Goal: Transaction & Acquisition: Purchase product/service

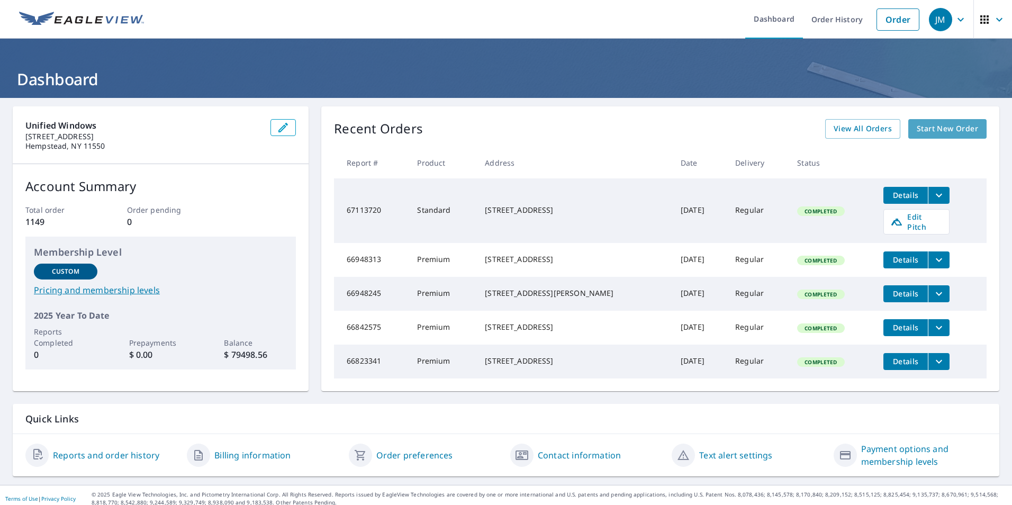
click at [950, 130] on span "Start New Order" at bounding box center [946, 128] width 61 height 13
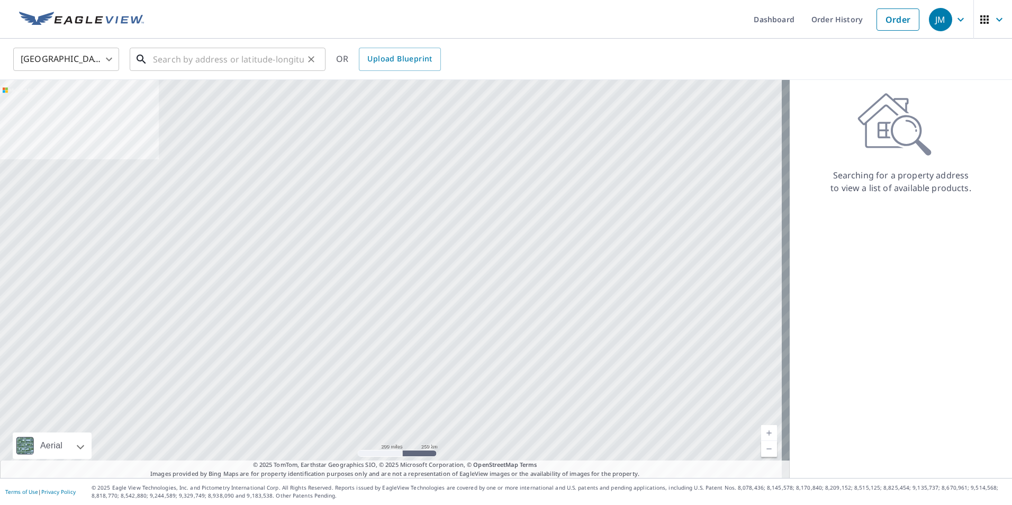
click at [187, 62] on input "text" at bounding box center [228, 59] width 151 height 30
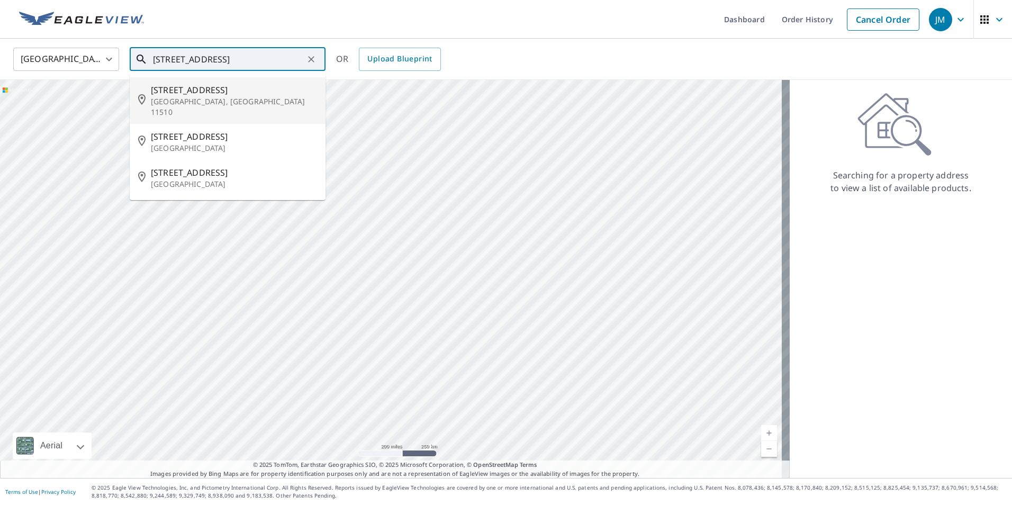
click at [163, 97] on p "[GEOGRAPHIC_DATA], [GEOGRAPHIC_DATA] 11510" at bounding box center [234, 106] width 166 height 21
type input "[STREET_ADDRESS]"
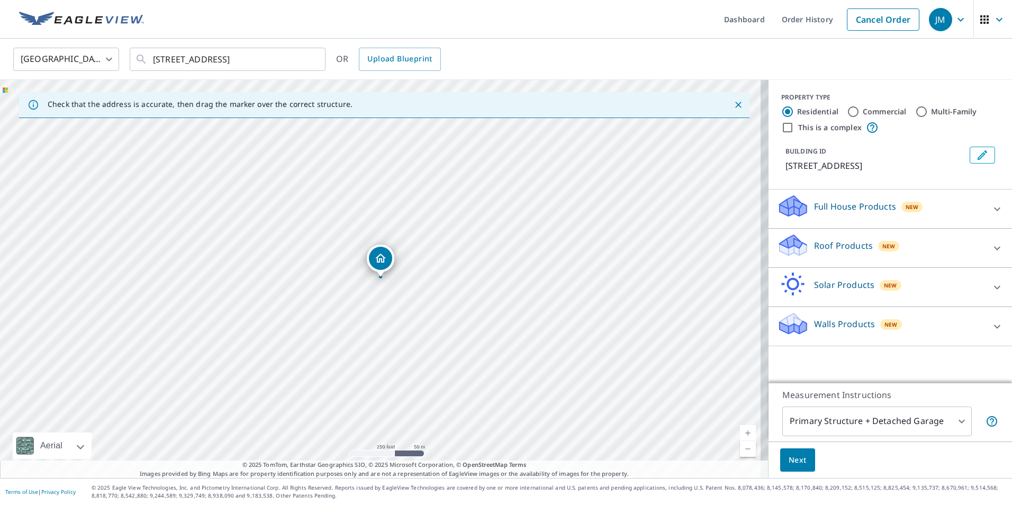
click at [908, 249] on div "Roof Products New" at bounding box center [880, 248] width 207 height 30
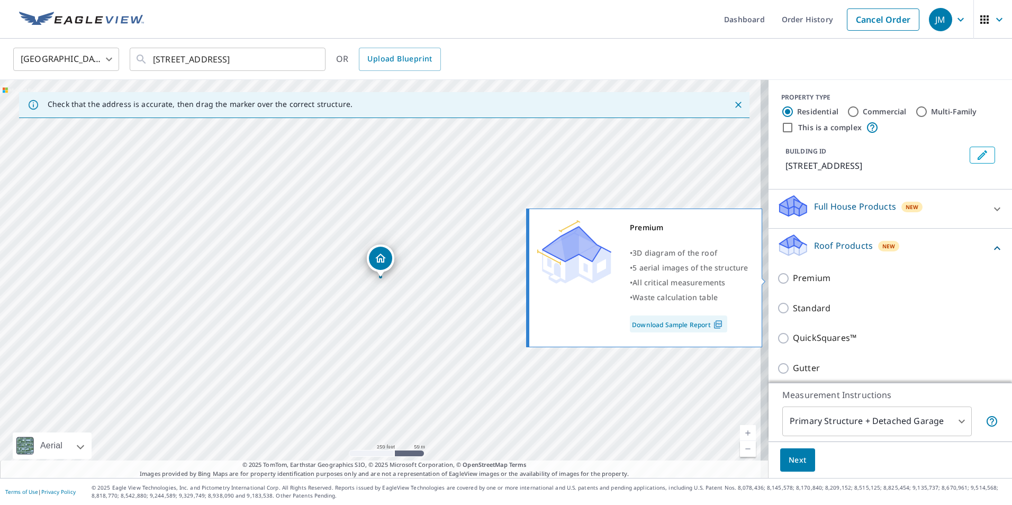
click at [777, 276] on input "Premium" at bounding box center [785, 278] width 16 height 13
checkbox input "true"
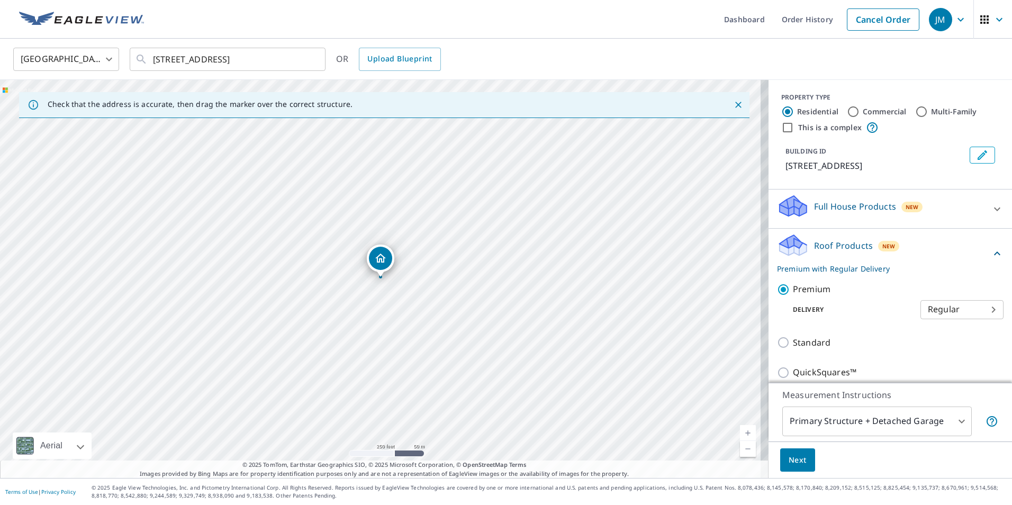
click at [798, 460] on span "Next" at bounding box center [797, 459] width 18 height 13
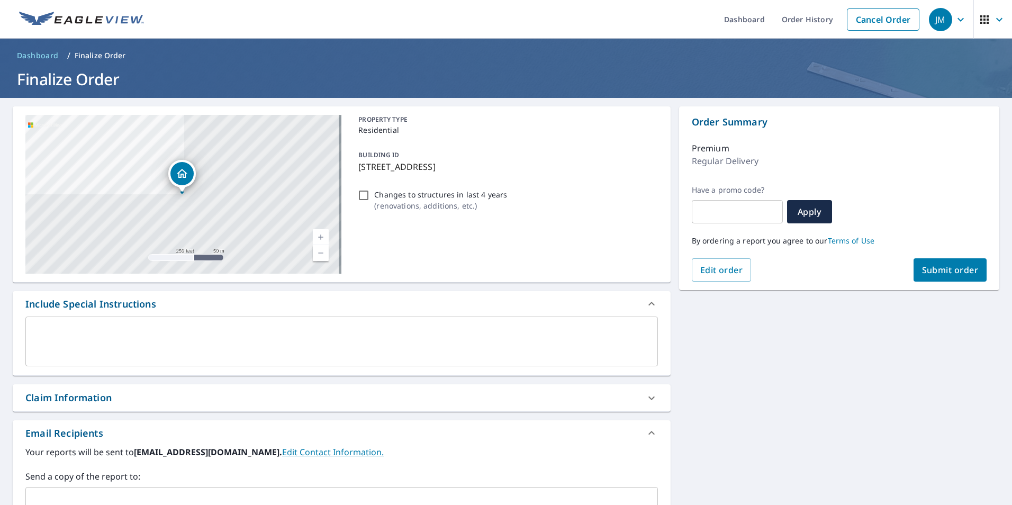
click at [943, 271] on span "Submit order" at bounding box center [950, 270] width 57 height 12
checkbox input "true"
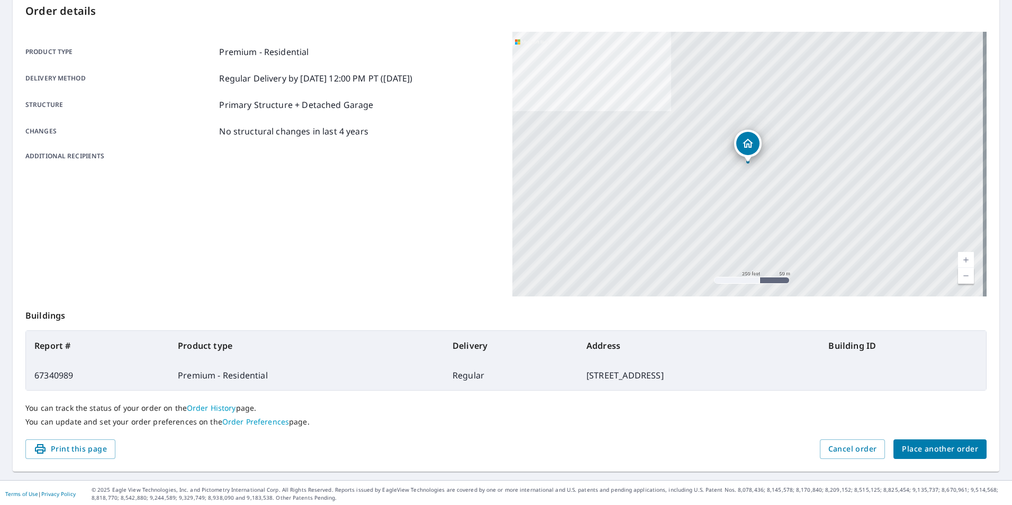
scroll to position [118, 0]
